Goal: Use online tool/utility

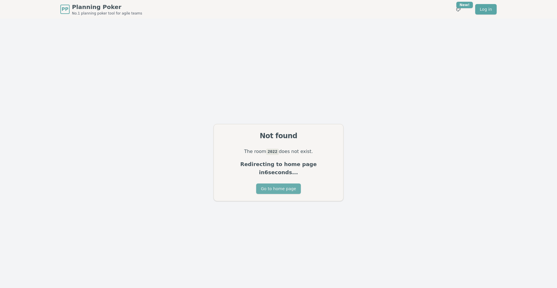
click at [285, 184] on button "Go to home page" at bounding box center [278, 188] width 44 height 10
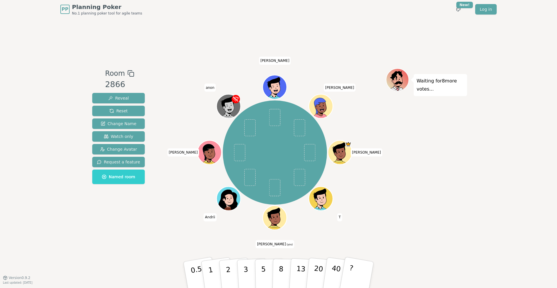
click at [271, 213] on icon at bounding box center [274, 214] width 12 height 13
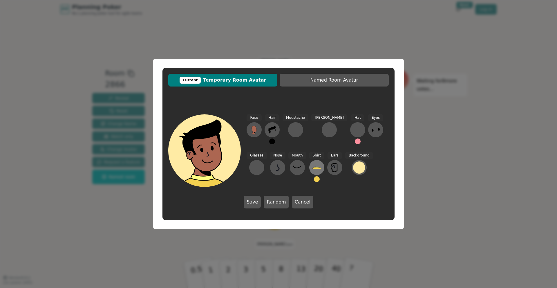
click at [312, 171] on icon at bounding box center [316, 167] width 9 height 9
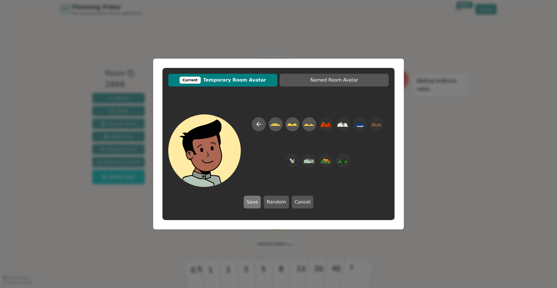
click at [256, 204] on button "Save" at bounding box center [252, 202] width 17 height 13
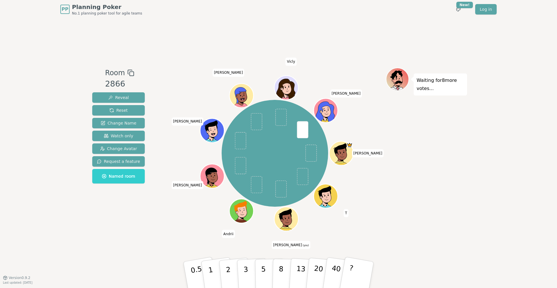
click at [302, 133] on span at bounding box center [302, 129] width 11 height 17
click at [231, 269] on button "2" at bounding box center [234, 275] width 33 height 46
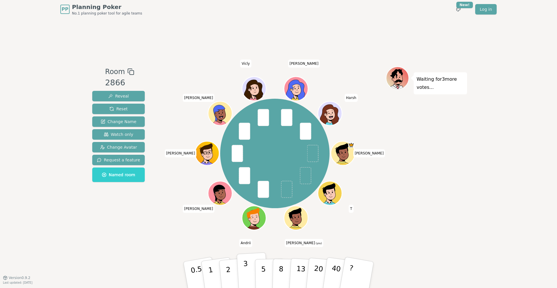
click at [242, 271] on button "3" at bounding box center [253, 274] width 32 height 45
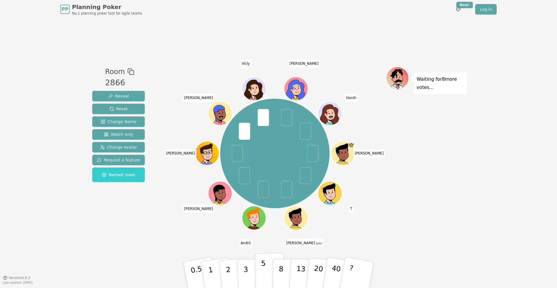
click at [262, 271] on p "5" at bounding box center [263, 274] width 5 height 31
click at [249, 271] on button "3" at bounding box center [253, 274] width 32 height 45
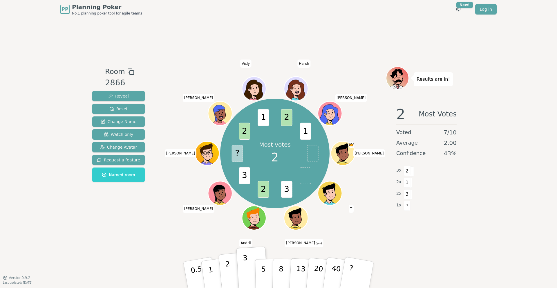
click at [232, 267] on button "2" at bounding box center [234, 275] width 33 height 46
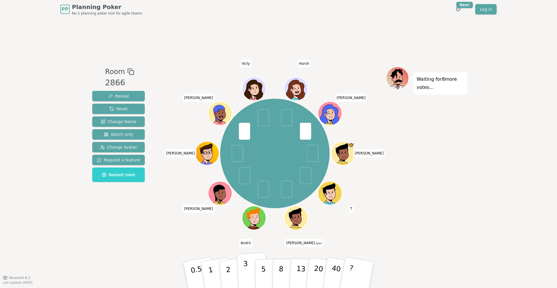
click at [242, 272] on button "3" at bounding box center [253, 274] width 32 height 45
click at [119, 147] on span "Change Avatar" at bounding box center [118, 147] width 37 height 6
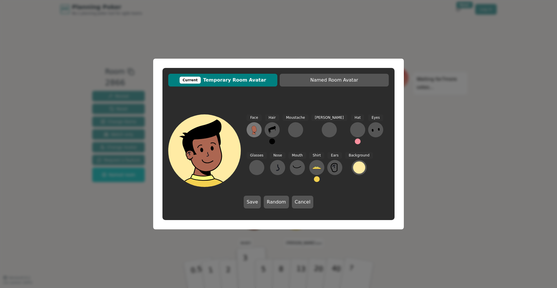
click at [256, 131] on icon at bounding box center [254, 129] width 5 height 7
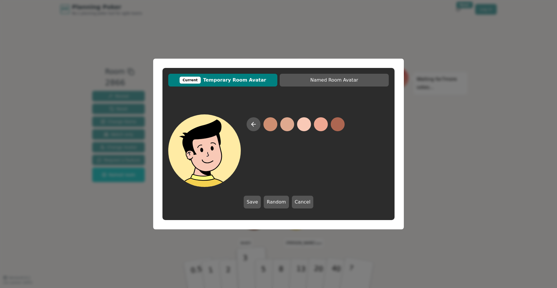
click at [306, 126] on button at bounding box center [304, 124] width 14 height 14
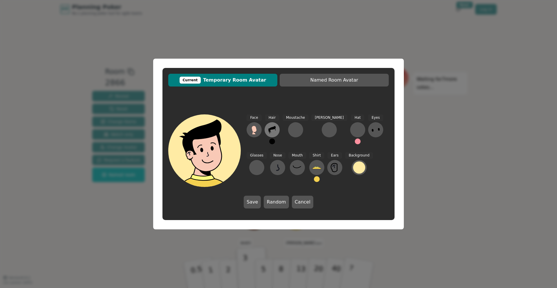
click at [274, 131] on icon at bounding box center [271, 129] width 9 height 9
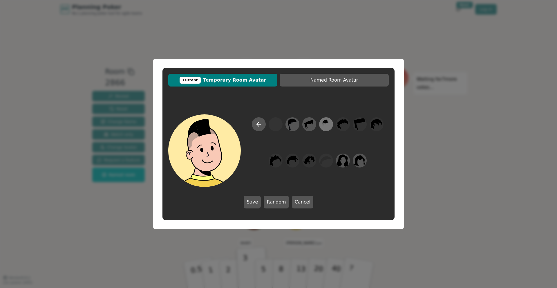
click at [325, 123] on icon at bounding box center [324, 121] width 3 height 3
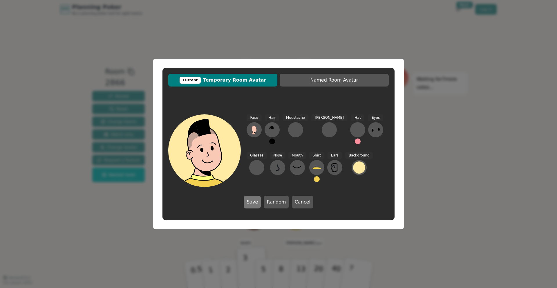
click at [255, 205] on button "Save" at bounding box center [252, 202] width 17 height 13
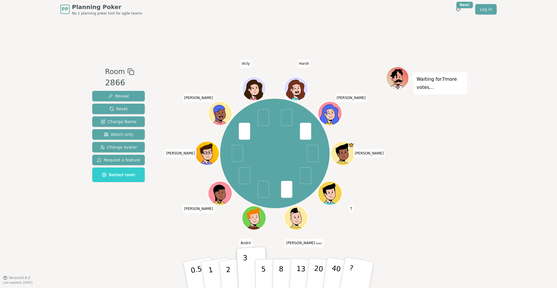
click at [321, 228] on div "Gary T Anubhav (you) Andrii Justin Roberto Andrew Vicly Harsh Landon Davis" at bounding box center [275, 153] width 222 height 153
click at [273, 175] on div "Gary T Anubhav (you) Andrii Justin Roberto Andrew Vicly Harsh Landon Davis" at bounding box center [274, 153] width 109 height 109
click at [242, 265] on button "3" at bounding box center [253, 274] width 32 height 45
click at [232, 272] on button "2" at bounding box center [234, 275] width 33 height 46
click at [234, 262] on button "2" at bounding box center [234, 275] width 33 height 46
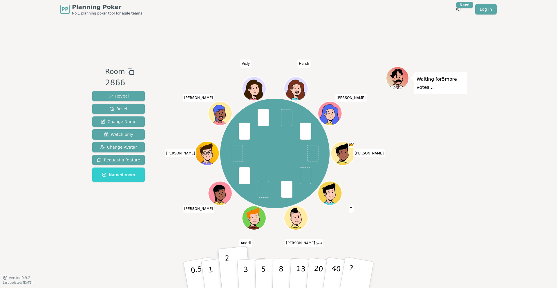
drag, startPoint x: 227, startPoint y: 263, endPoint x: 291, endPoint y: 191, distance: 96.0
click at [291, 191] on div "Room 2866 Reveal Reset Change Name Watch only Change Avatar Request a feature N…" at bounding box center [278, 147] width 377 height 163
